Goal: Transaction & Acquisition: Purchase product/service

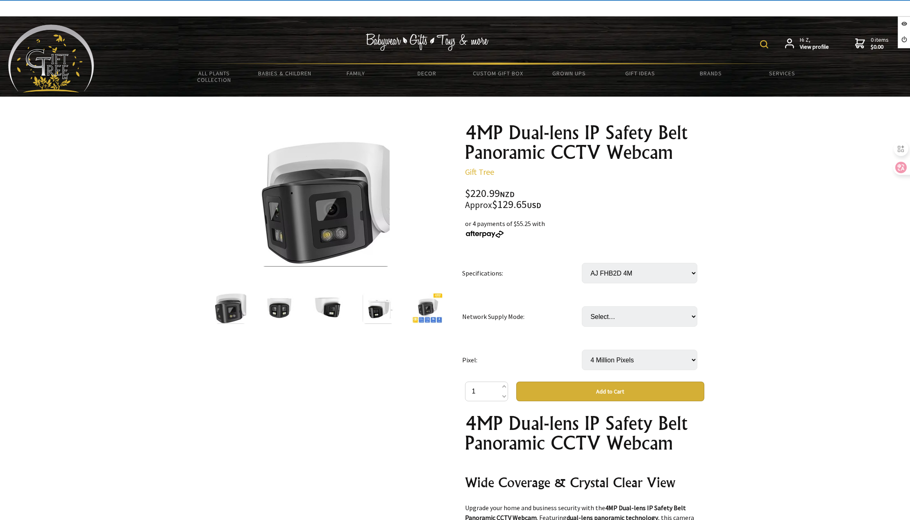
select select "4 Million Pixels"
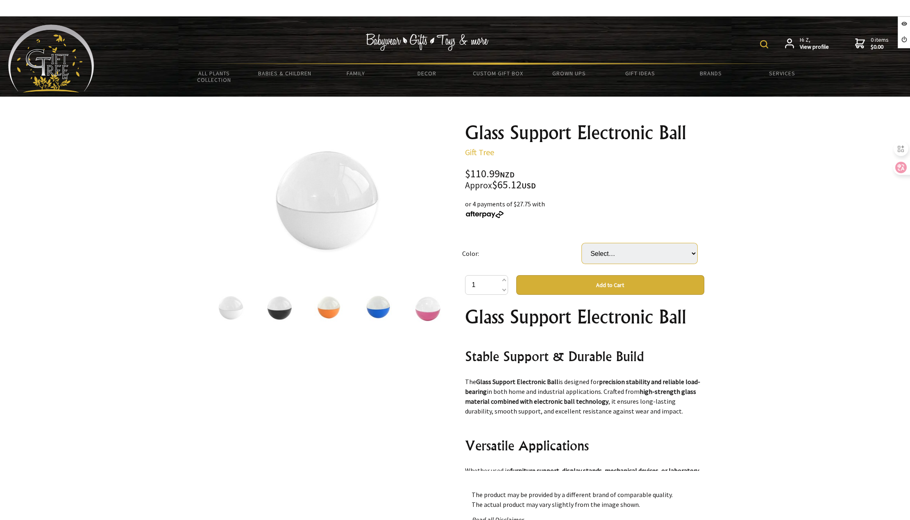
click at [612, 258] on select "Select… Black Blue Orange Pink White" at bounding box center [640, 253] width 116 height 20
select select "Blue"
click at [582, 243] on select "Select… Black Blue Orange Pink White" at bounding box center [640, 253] width 116 height 20
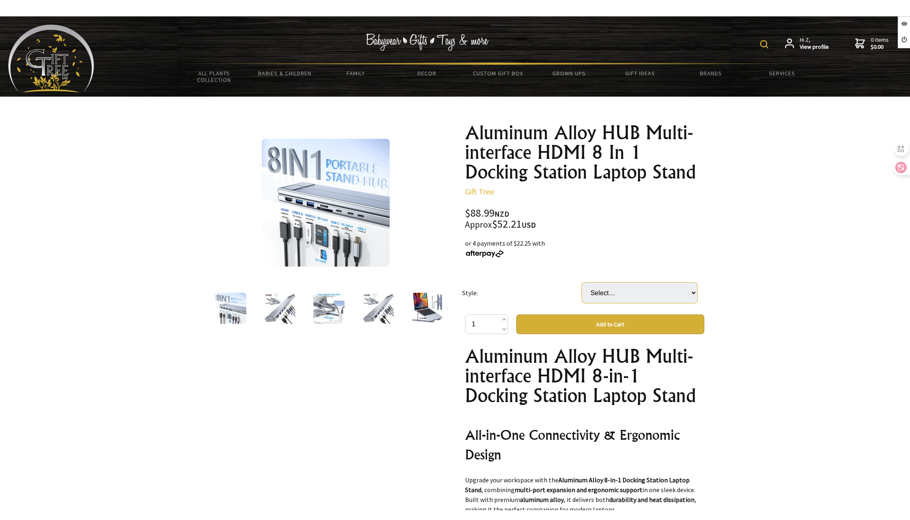
click at [632, 292] on select "Select… 5 In 1 8 In 1 (+ $23.00)" at bounding box center [640, 293] width 116 height 20
select select "8 In 1"
click at [582, 283] on select "Select… 5 In 1 8 In 1 (+ $23.00)" at bounding box center [640, 293] width 116 height 20
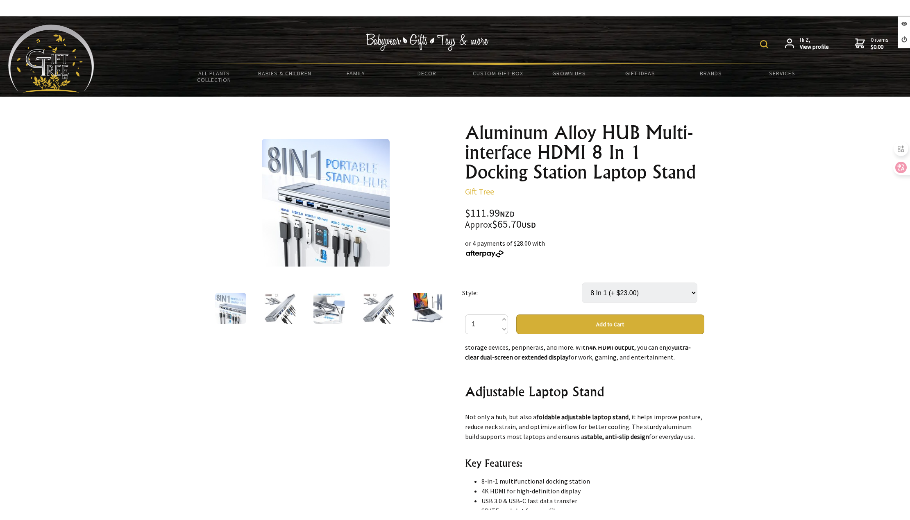
scroll to position [410, 0]
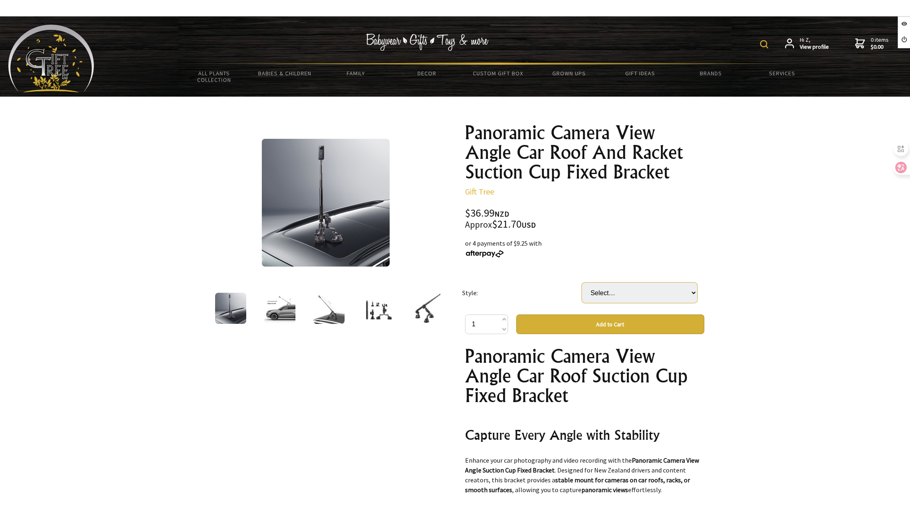
click at [625, 295] on select "Select… Extension Rod Set Sucker Suit (+ $89.00) Sucker Extension Rod Set (+ $1…" at bounding box center [640, 293] width 116 height 20
select select "Sucker Extension Rod Set"
click at [582, 283] on select "Select… Extension Rod Set Sucker Suit (+ $89.00) Sucker Extension Rod Set (+ $1…" at bounding box center [640, 293] width 116 height 20
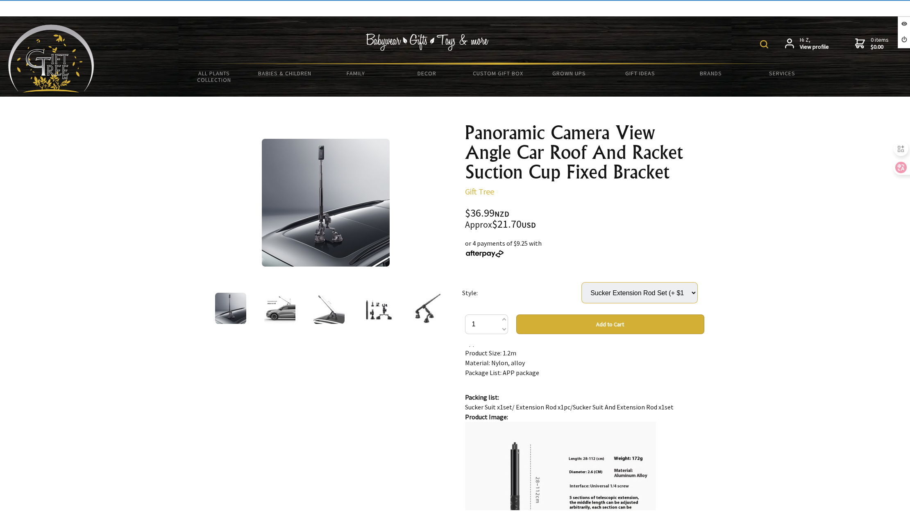
scroll to position [451, 0]
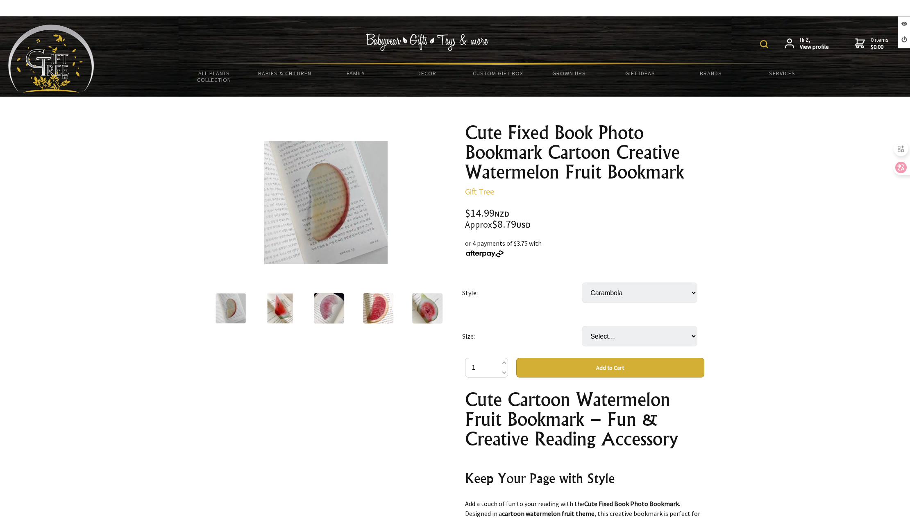
scroll to position [287, 0]
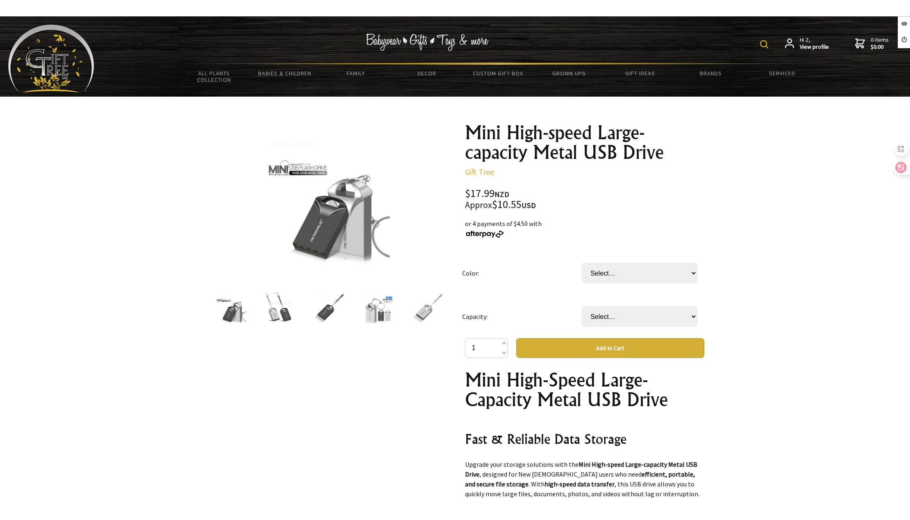
click at [622, 280] on select "Select… Black Silver" at bounding box center [640, 273] width 116 height 20
select select "Black"
click at [582, 263] on select "Select… Black Silver" at bounding box center [640, 273] width 116 height 20
click at [625, 314] on select "Select… 4GB 8GB (+ $1.00) 16GB (+ $2.00) 32GB (+ $4.00) 64GB (+ $5.00) 128GB (+…" at bounding box center [640, 316] width 116 height 20
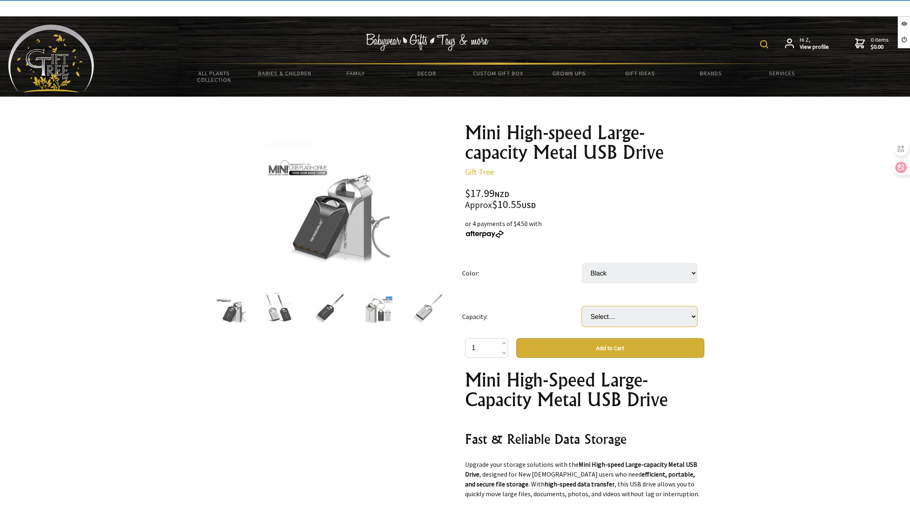
select select "8GB"
click at [582, 306] on select "Select… 4GB 8GB (+ $1.00) 16GB (+ $2.00) 32GB (+ $4.00) 64GB (+ $5.00) 128GB (+…" at bounding box center [640, 316] width 116 height 20
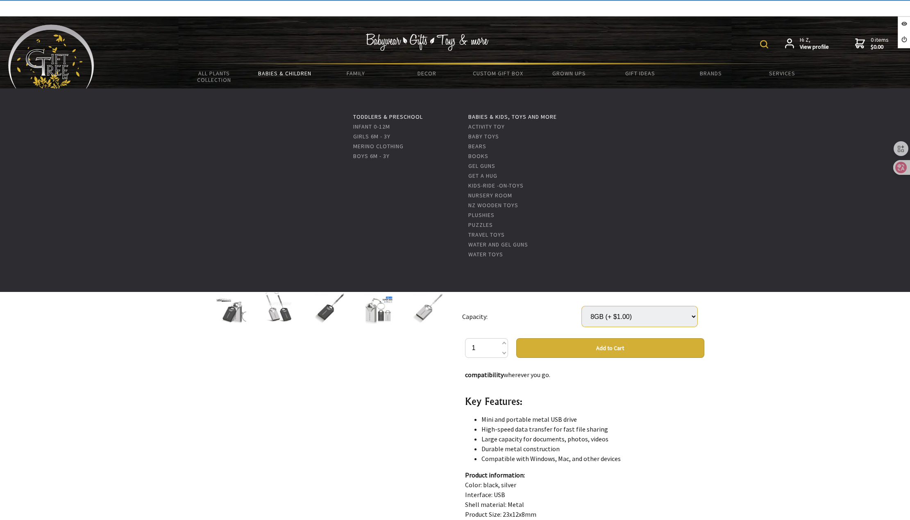
scroll to position [410, 0]
